Goal: Task Accomplishment & Management: Use online tool/utility

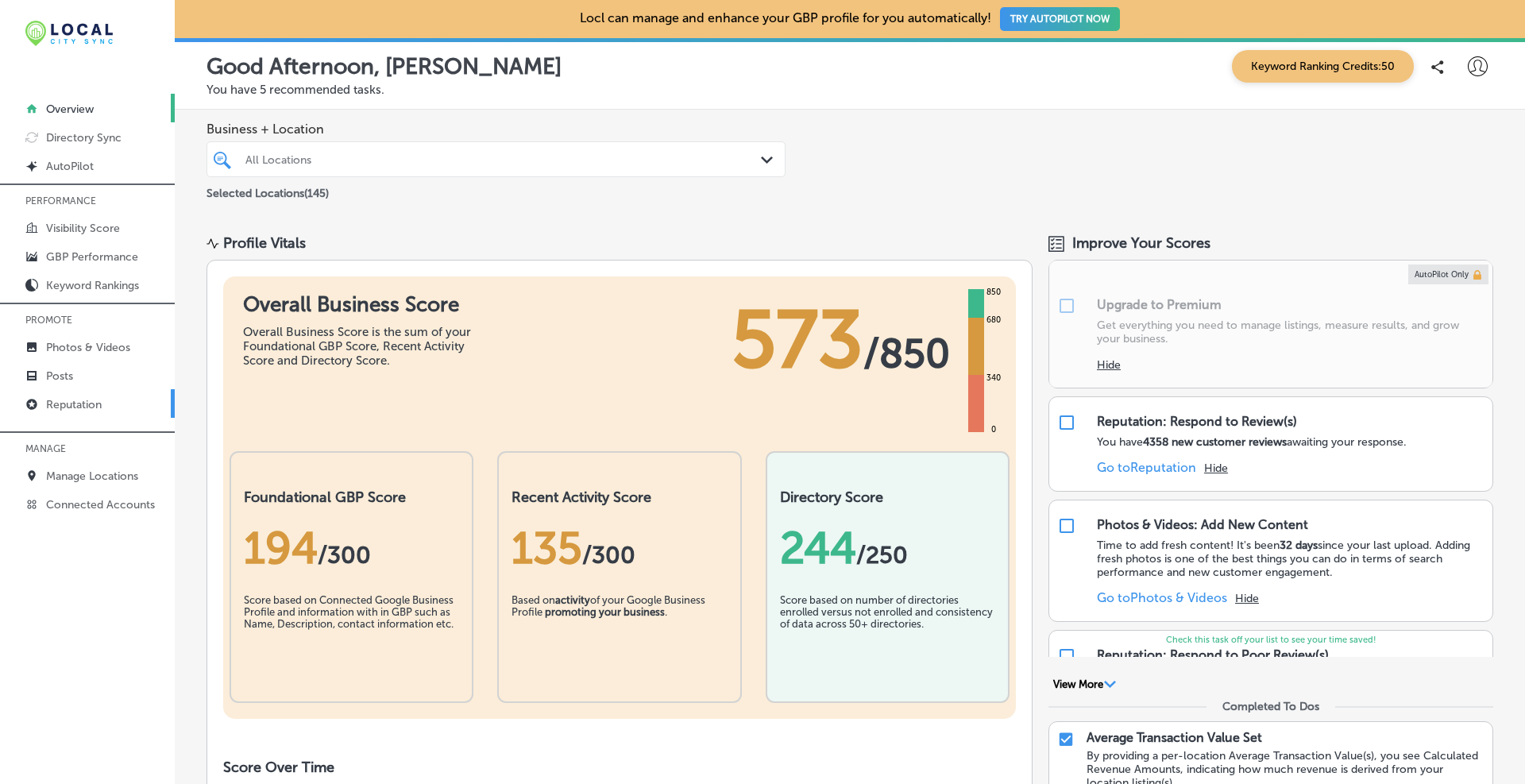
click at [63, 401] on p "Reputation" at bounding box center [73, 405] width 55 height 14
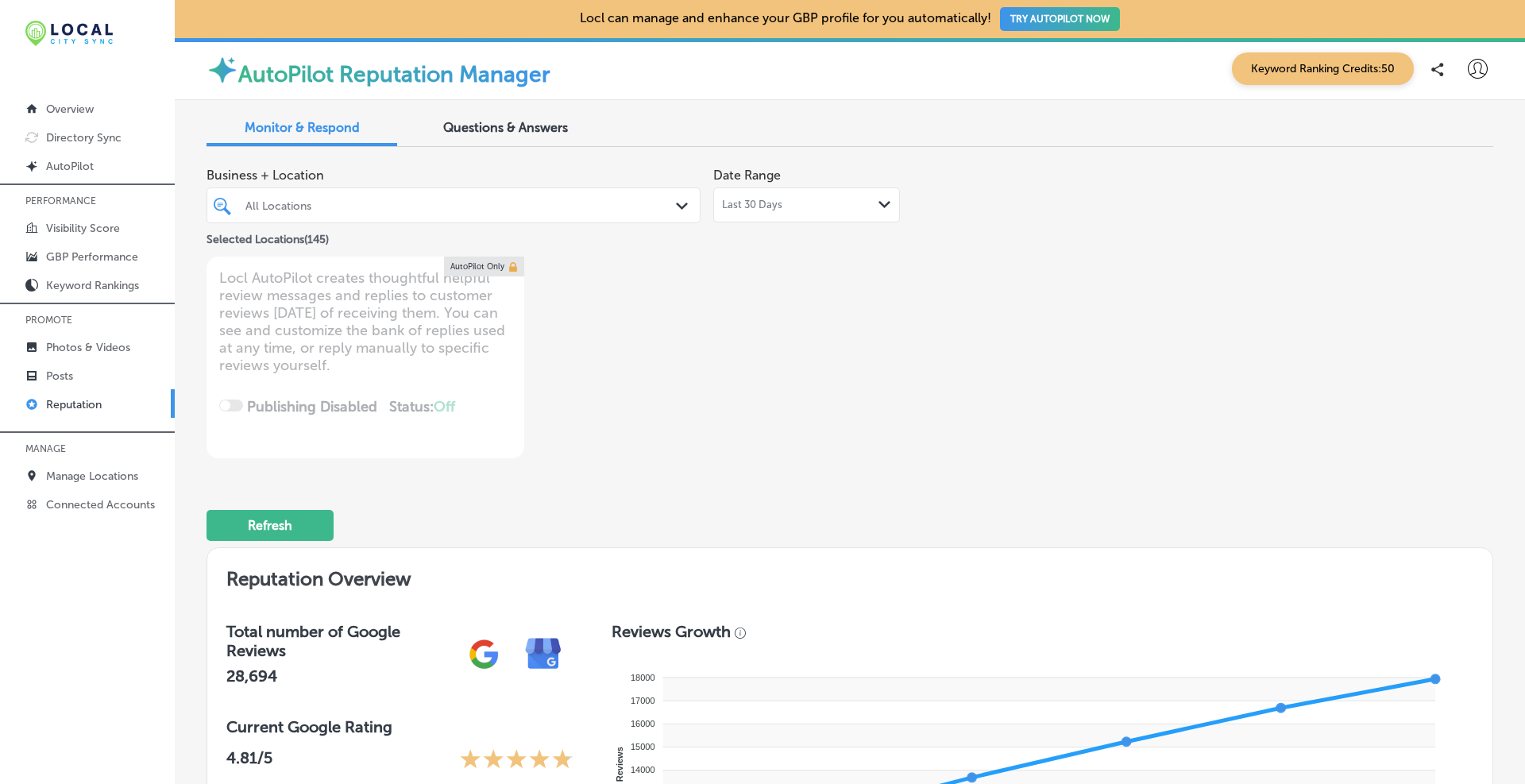
click at [626, 205] on div "All Locations" at bounding box center [461, 205] width 432 height 14
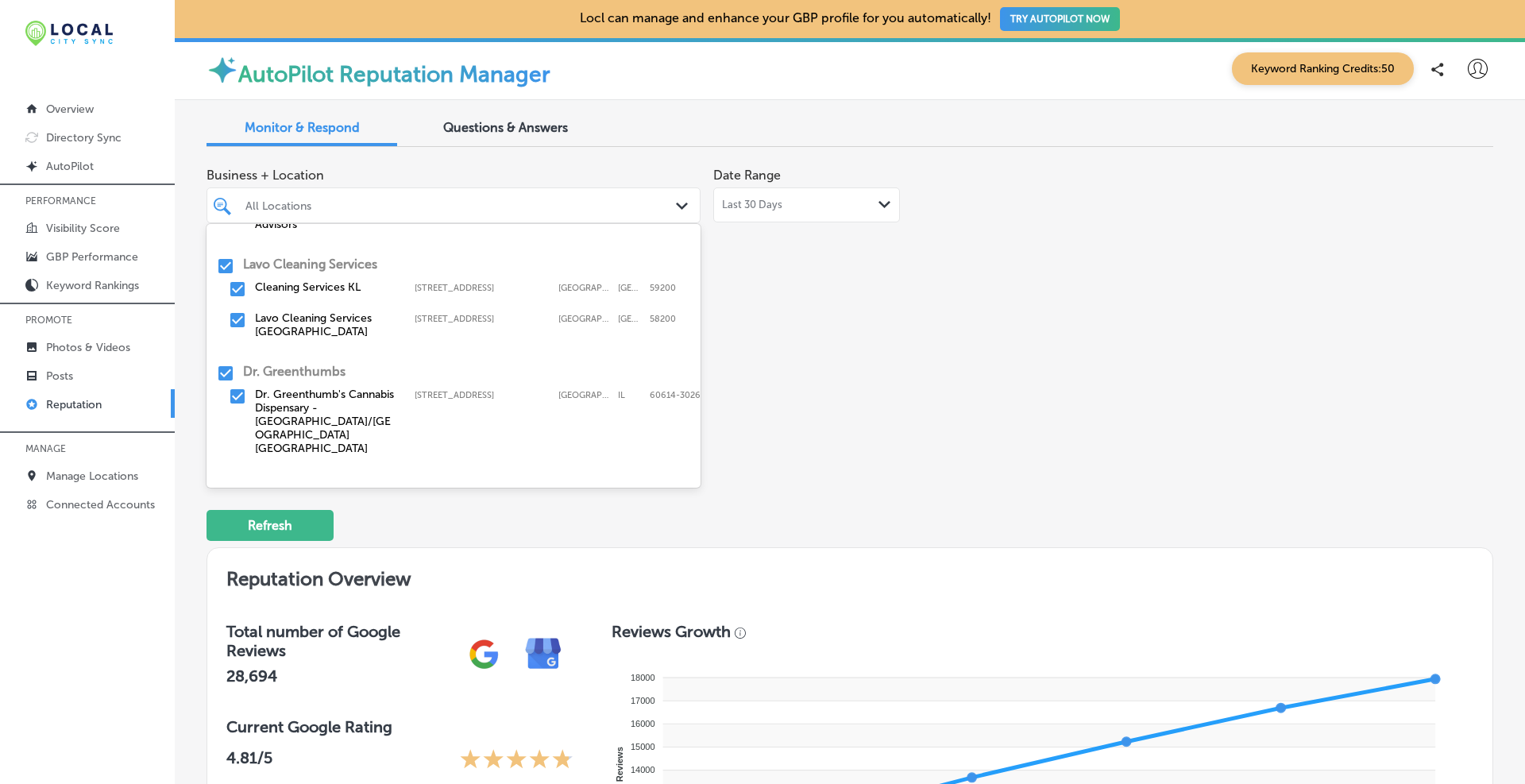
scroll to position [254, 0]
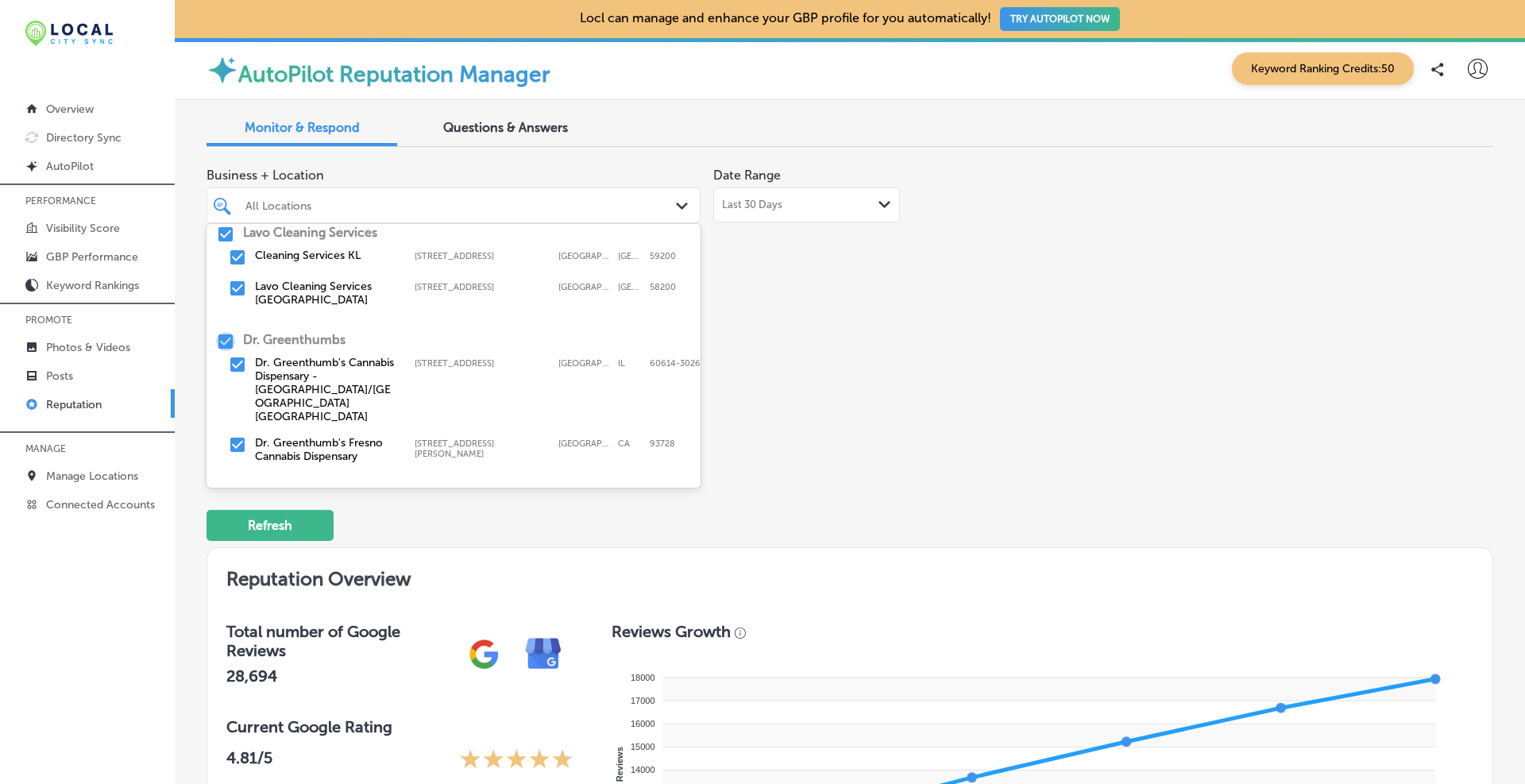
click at [225, 332] on input "checkbox" at bounding box center [225, 341] width 19 height 19
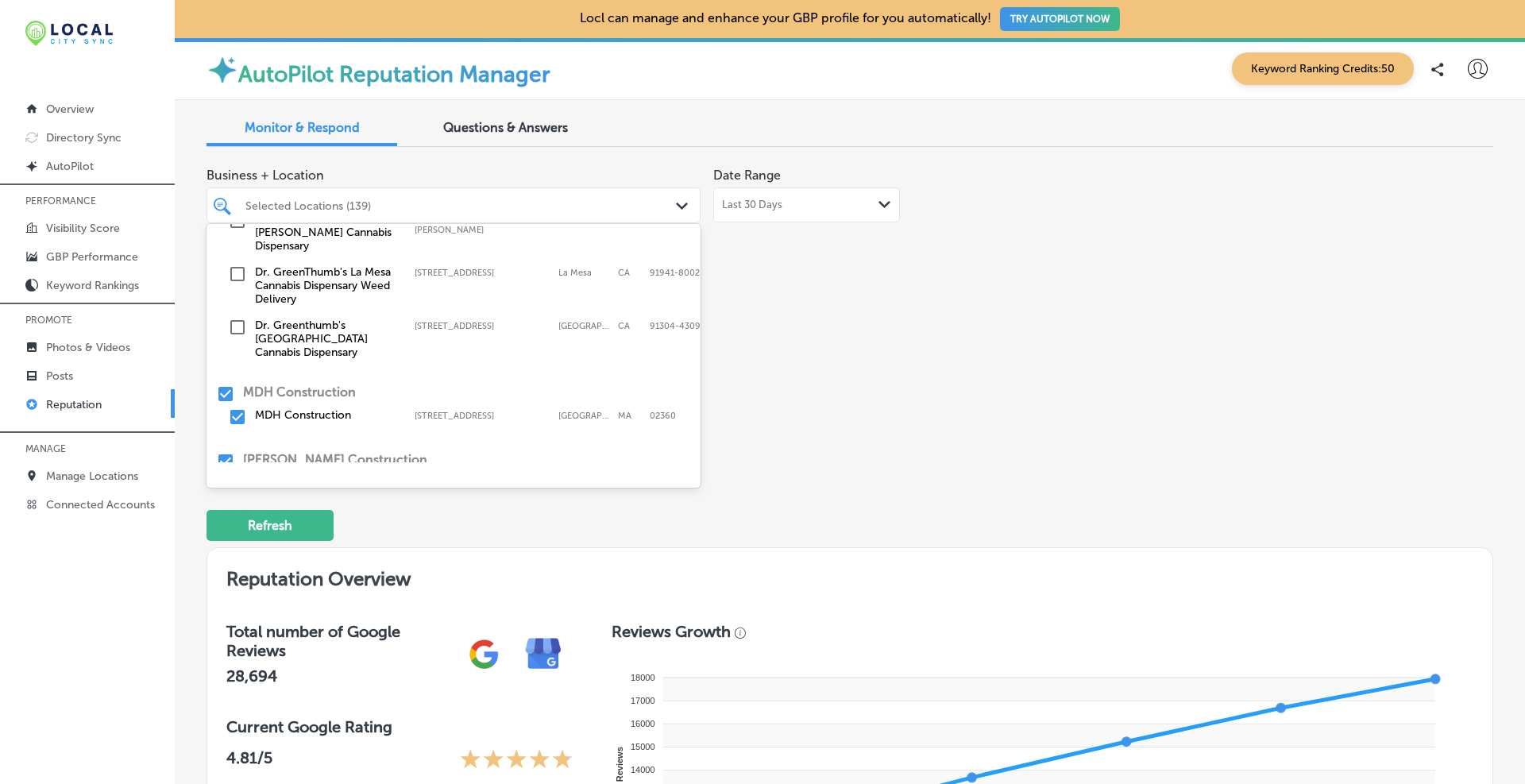
scroll to position [623, 0]
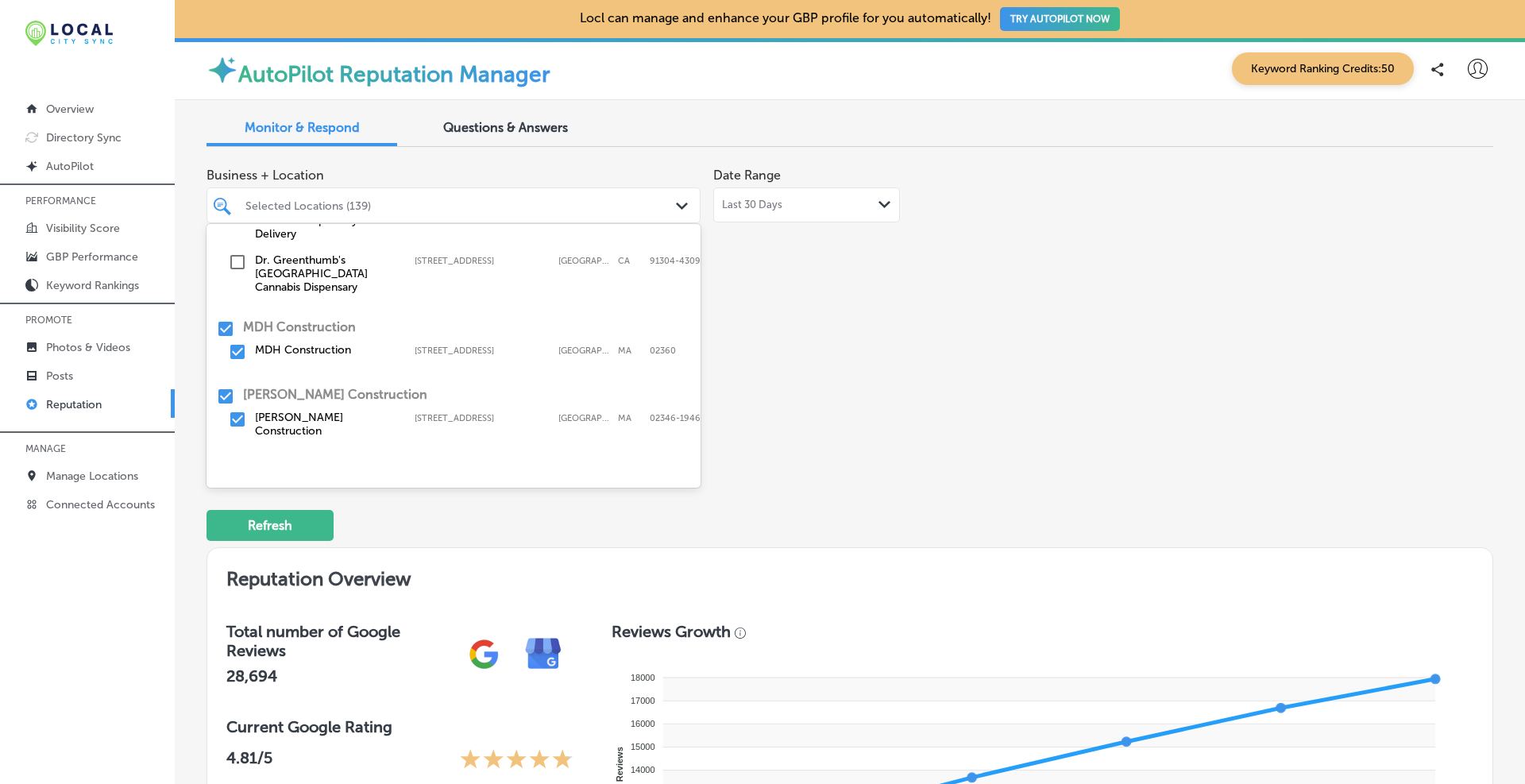
click at [225, 463] on input "checkbox" at bounding box center [225, 472] width 19 height 19
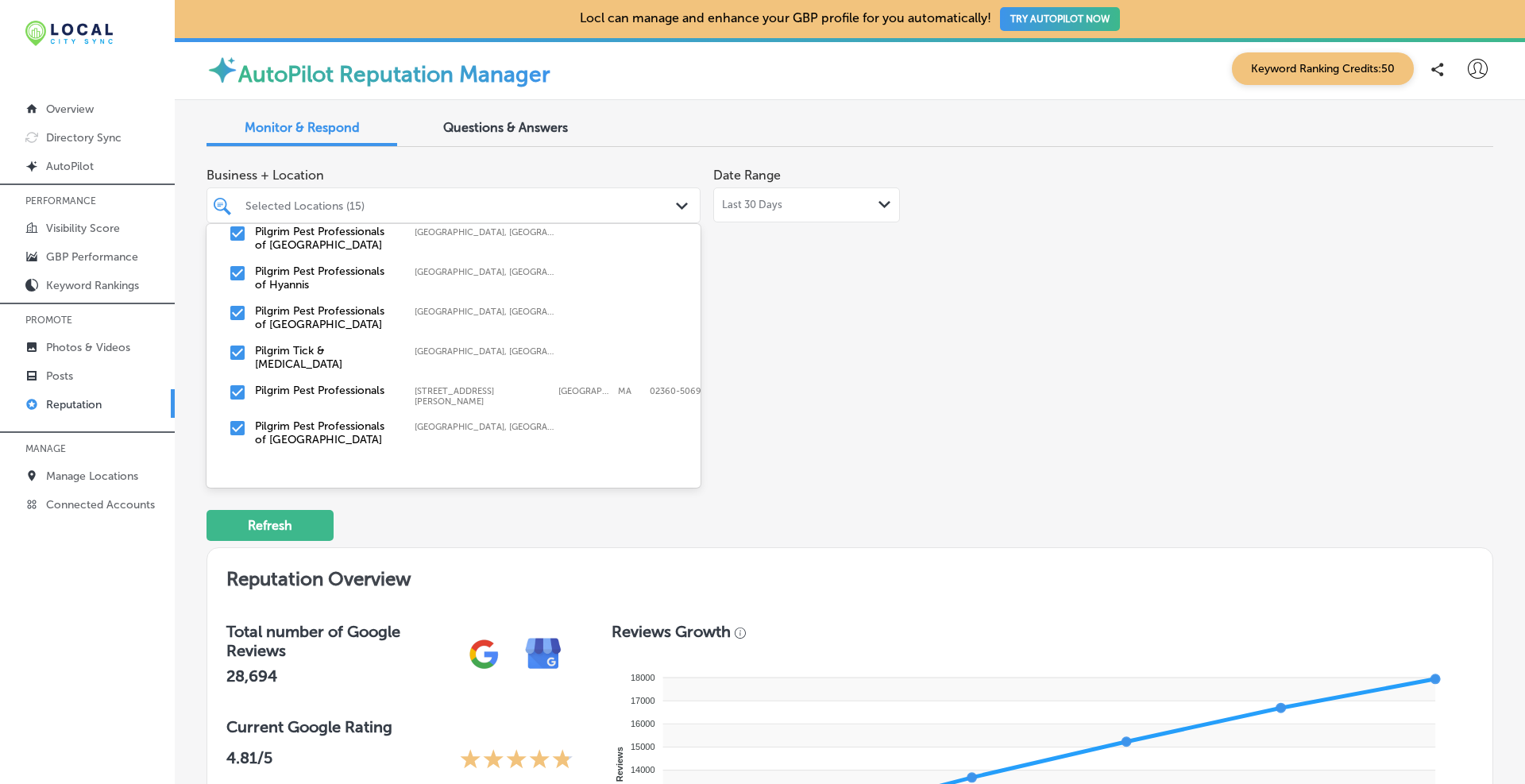
scroll to position [7607, 0]
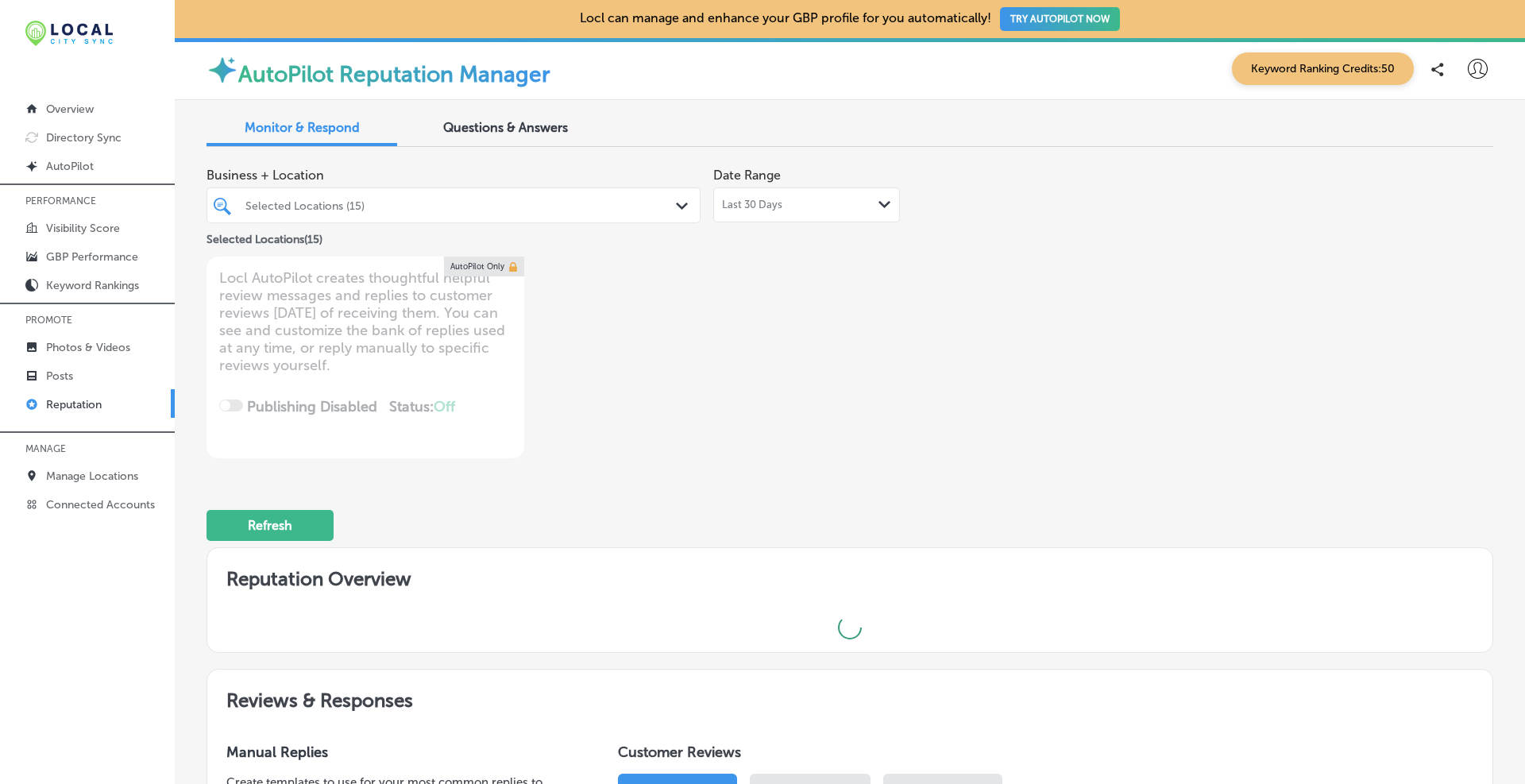
click at [1115, 301] on div "Business + Location Selected Locations (15) Path Created with Sketch. Selected …" at bounding box center [850, 309] width 1287 height 299
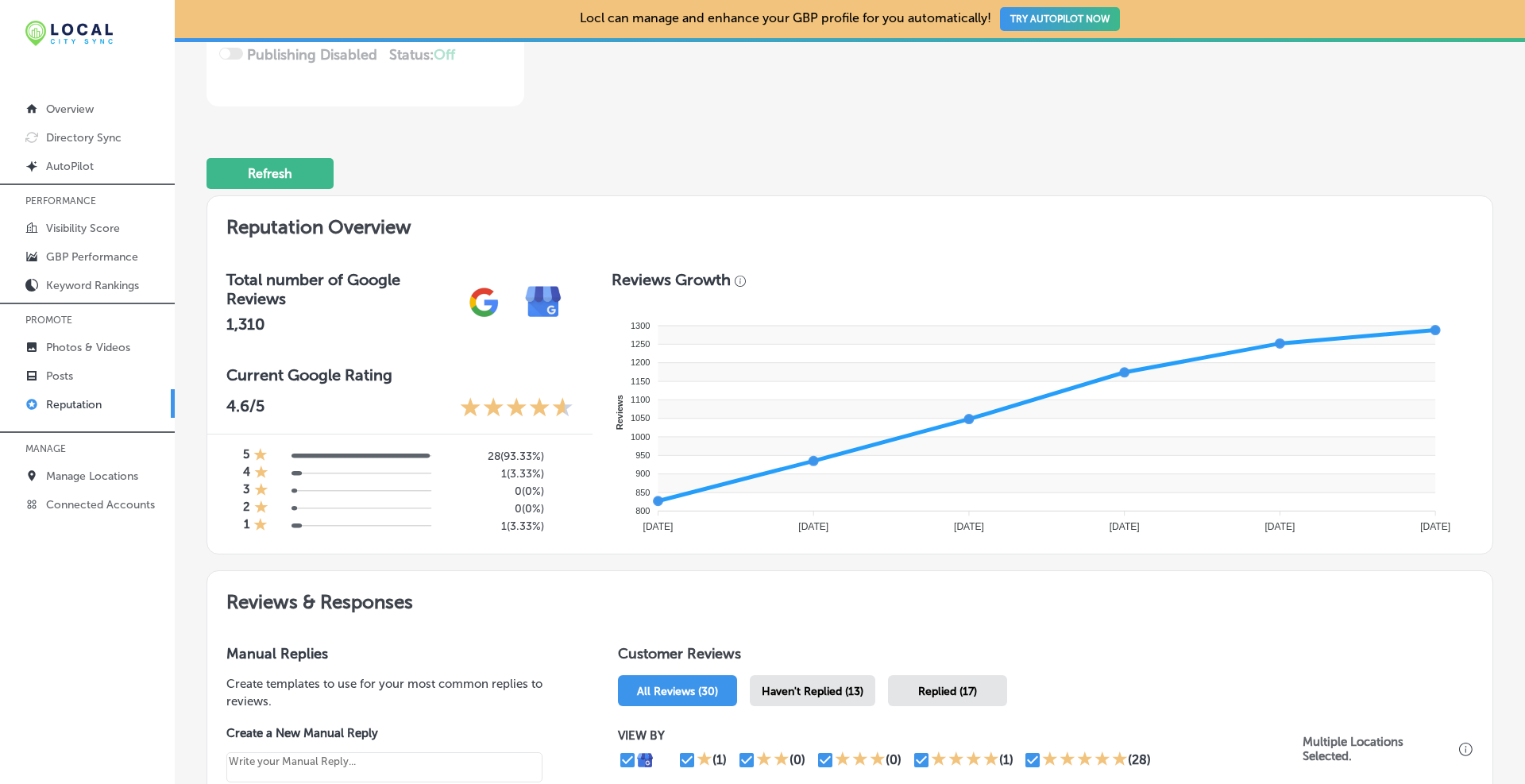
click at [825, 682] on div "Haven't Replied (13)" at bounding box center [812, 691] width 125 height 31
type textarea "x"
